Goal: Book appointment/travel/reservation

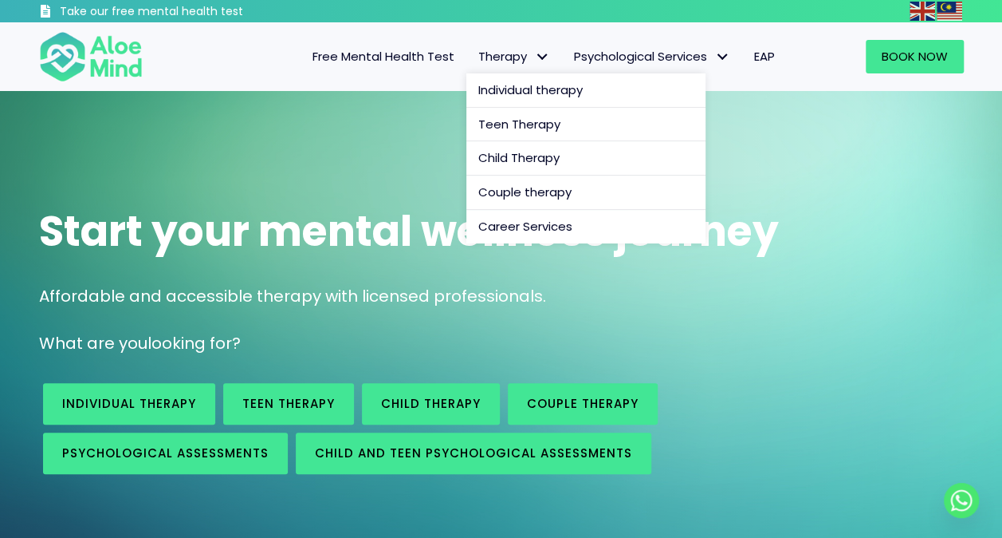
drag, startPoint x: 0, startPoint y: 0, endPoint x: 532, endPoint y: 60, distance: 535.3
click at [532, 60] on span "Therapy: submenu" at bounding box center [542, 56] width 23 height 23
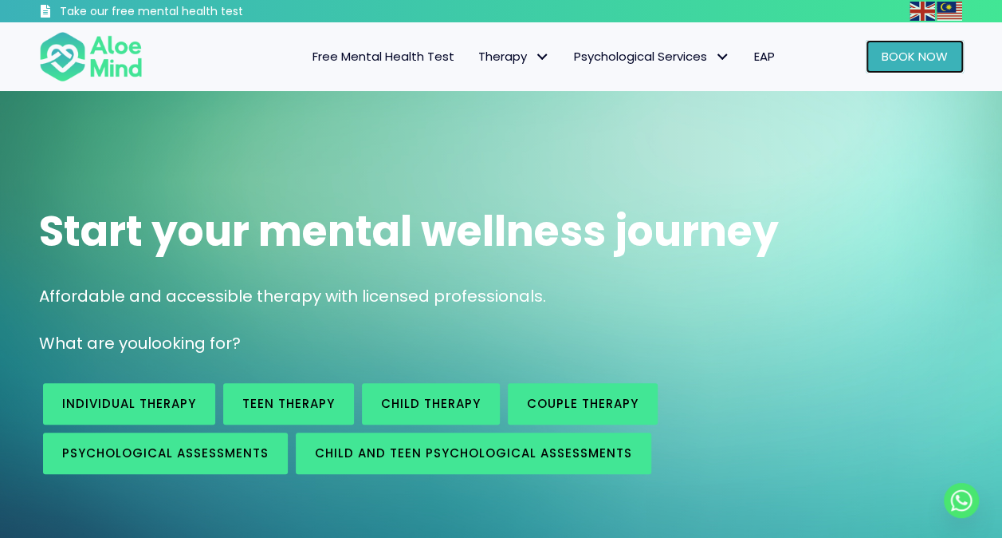
click at [884, 56] on span "Book Now" at bounding box center [915, 56] width 66 height 17
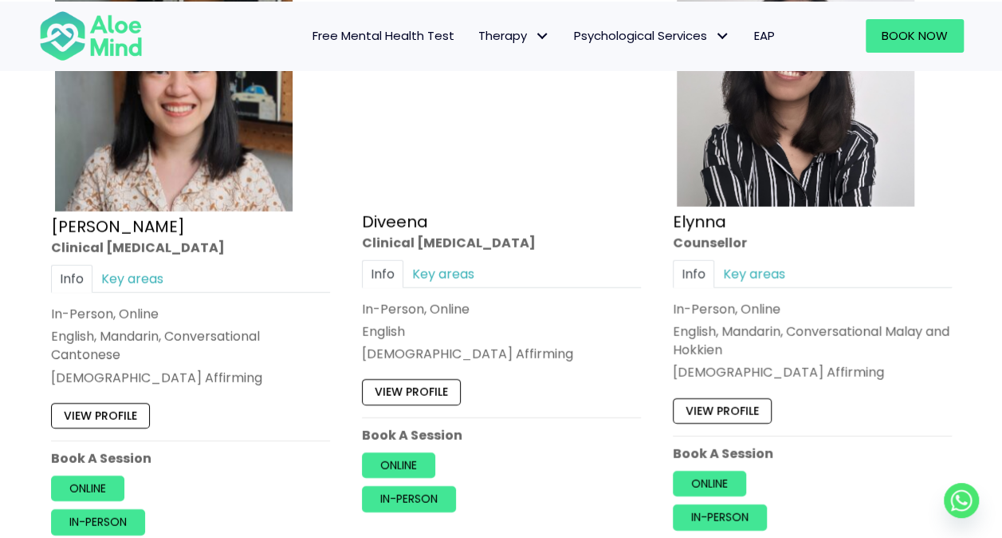
scroll to position [2153, 0]
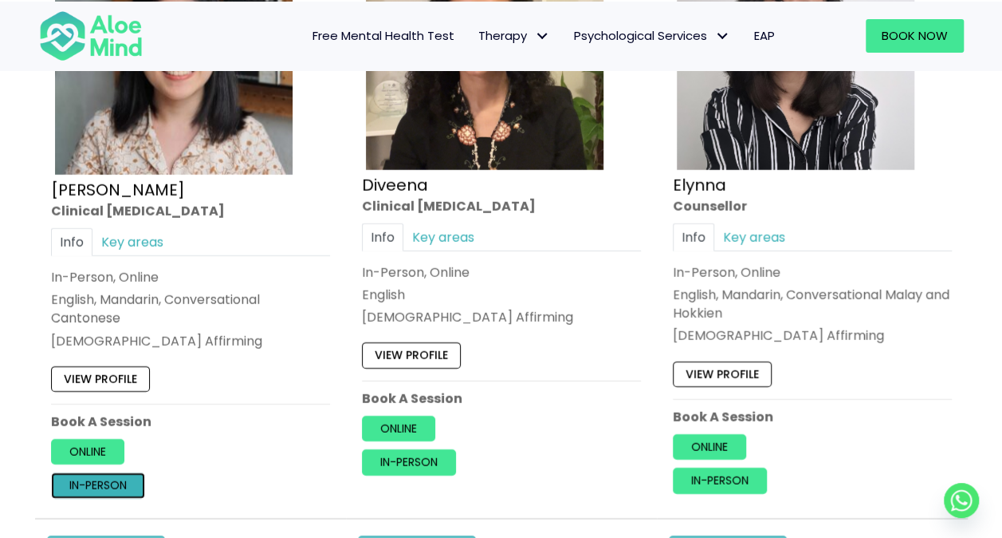
click at [108, 472] on link "In-person" at bounding box center [98, 485] width 94 height 26
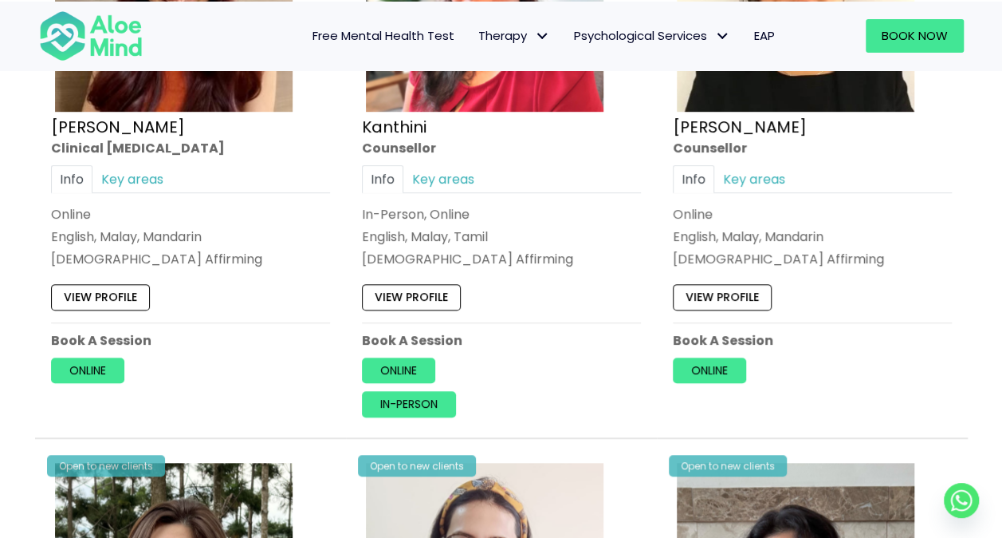
scroll to position [3270, 0]
